Goal: Navigation & Orientation: Find specific page/section

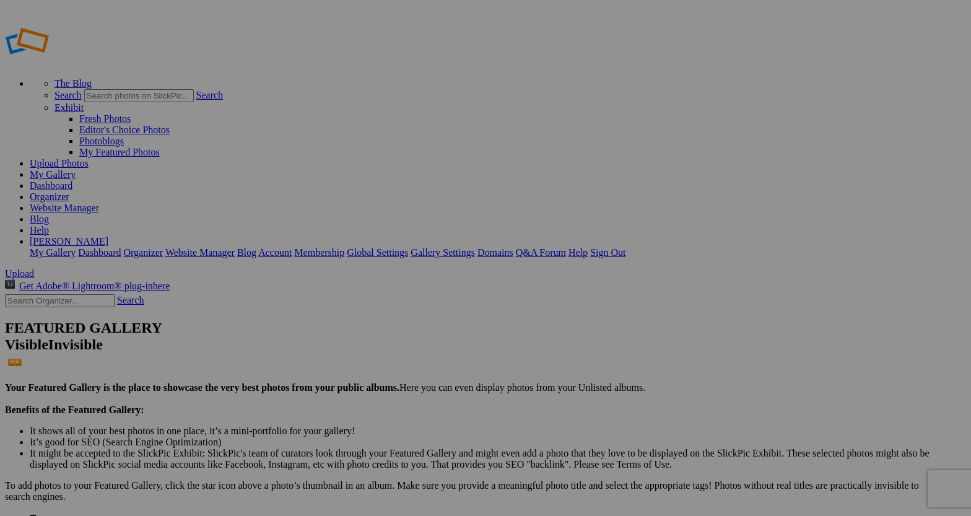
type input "Travel"
